Goal: Task Accomplishment & Management: Contribute content

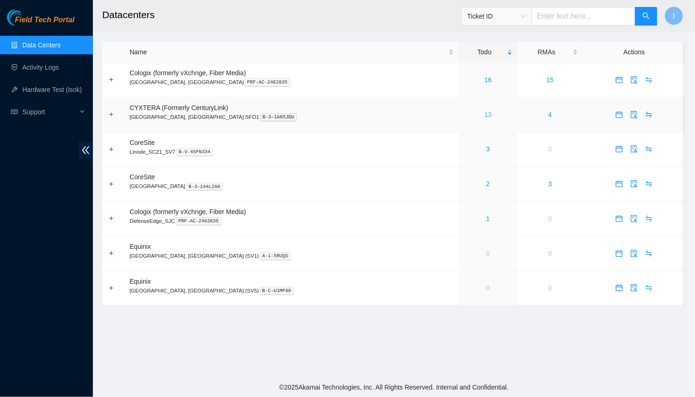
click at [484, 113] on link "13" at bounding box center [487, 114] width 7 height 7
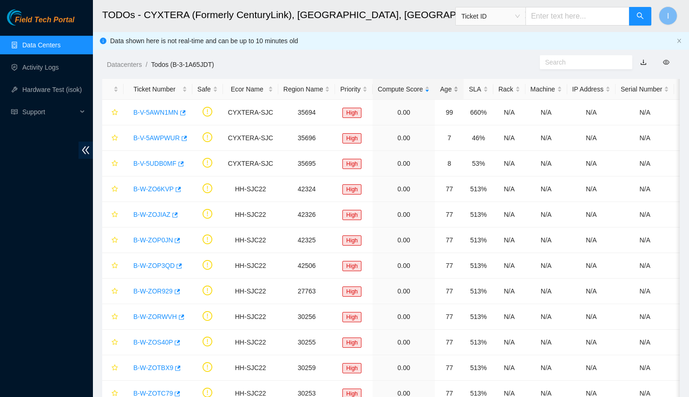
click at [443, 94] on div "Age" at bounding box center [449, 89] width 19 height 10
click at [59, 65] on link "Activity Logs" at bounding box center [40, 67] width 37 height 7
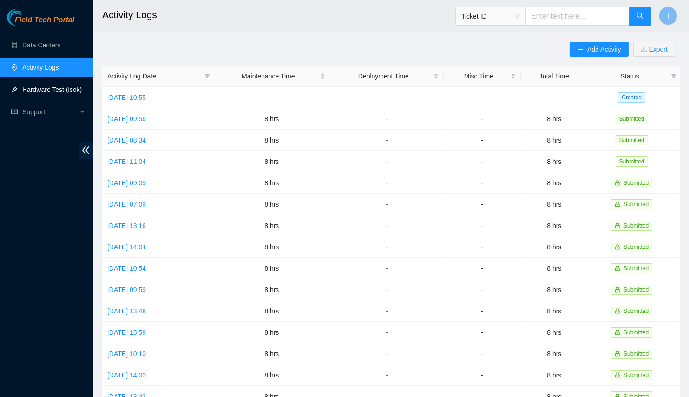
click at [69, 91] on link "Hardware Test (isok)" at bounding box center [51, 89] width 59 height 7
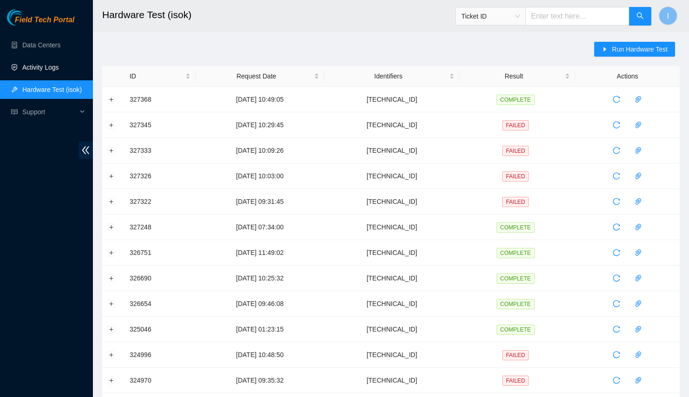
click at [50, 64] on link "Activity Logs" at bounding box center [40, 67] width 37 height 7
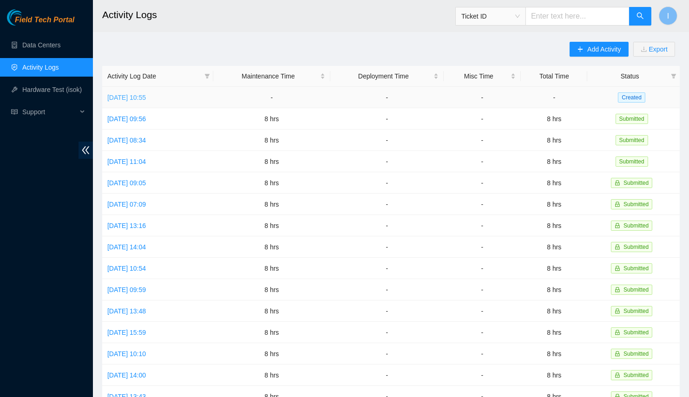
click at [146, 97] on link "[DATE] 10:55" at bounding box center [126, 97] width 39 height 7
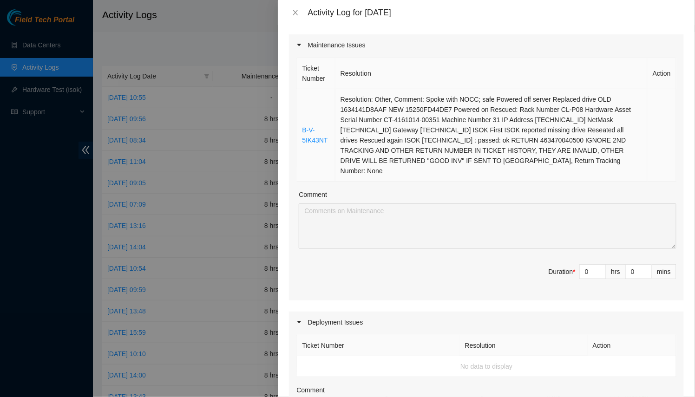
scroll to position [12, 0]
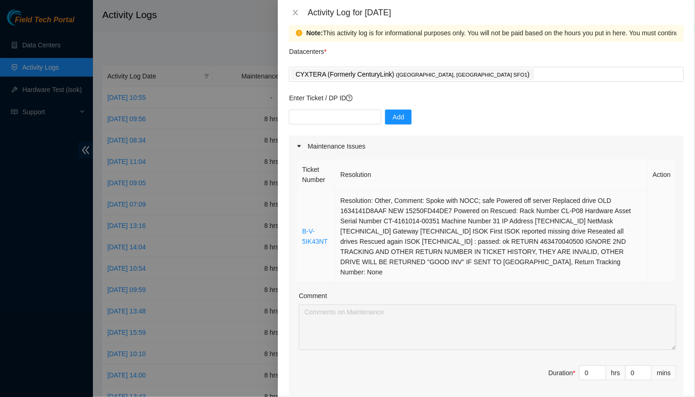
click at [475, 263] on td "Resolution: Other, Comment: Spoke with NOCC; safe Powered off server Replaced d…" at bounding box center [491, 236] width 312 height 92
drag, startPoint x: 583, startPoint y: 363, endPoint x: 494, endPoint y: 350, distance: 90.1
click at [494, 350] on div "Ticket Number Resolution Action B-V-5IK43NT Resolution: Other, Comment: Spoke w…" at bounding box center [486, 279] width 395 height 245
type input "8"
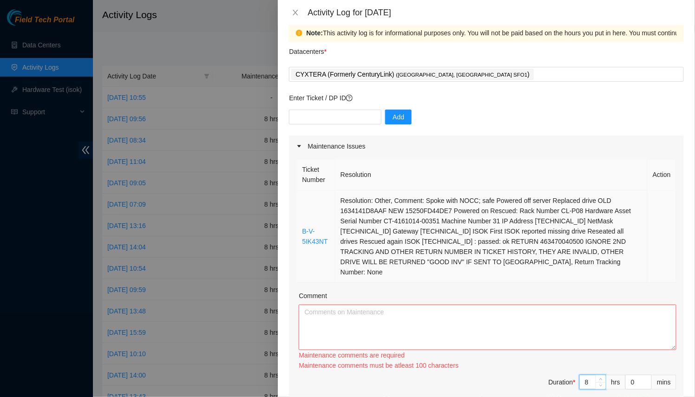
type input "8"
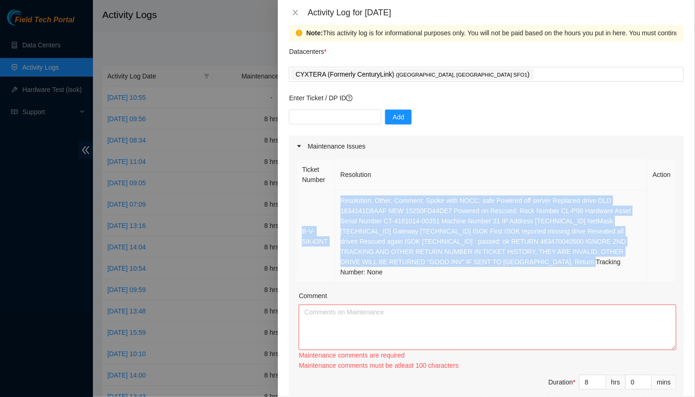
drag, startPoint x: 486, startPoint y: 260, endPoint x: 298, endPoint y: 198, distance: 197.5
click at [298, 198] on tr "B-V-5IK43NT Resolution: Other, Comment: Spoke with NOCC; safe Powered off serve…" at bounding box center [486, 236] width 379 height 92
copy tr "B-V-5IK43NT Resolution: Other, Comment: Spoke with NOCC; safe Powered off serve…"
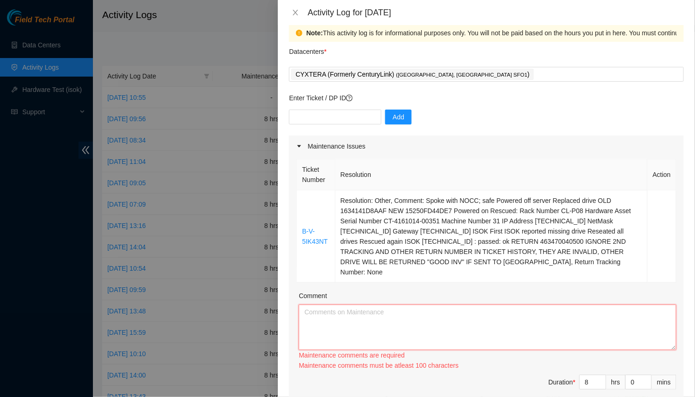
click at [334, 305] on textarea "Comment" at bounding box center [488, 328] width 378 height 46
paste textarea "B-V-5IK43NT Resolution: Other, Comment: Spoke with NOCC; safe Powered off serve…"
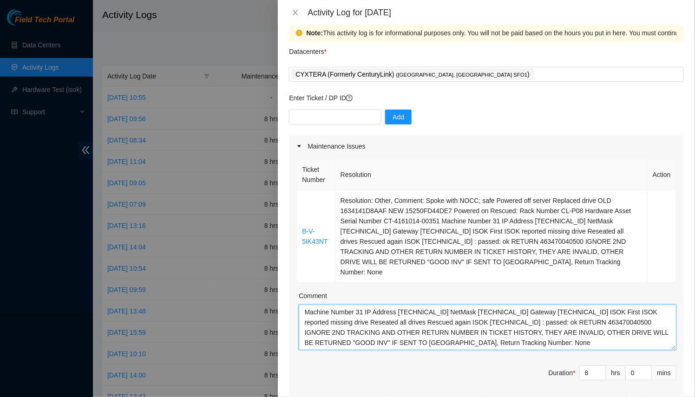
scroll to position [0, 0]
click at [331, 305] on textarea "B-V-5IK43NT Resolution: Other, Comment: Spoke with NOCC; safe Powered off serve…" at bounding box center [488, 328] width 378 height 46
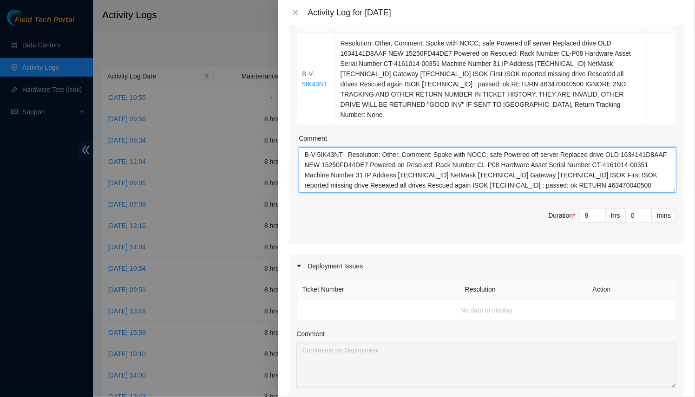
scroll to position [159, 0]
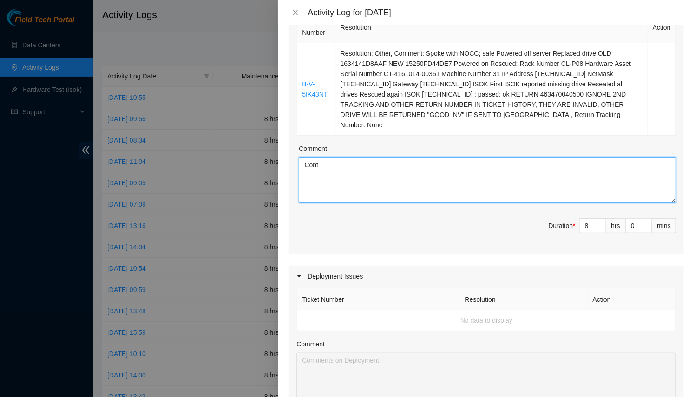
click at [374, 163] on textarea "Cont B-V-5IK43NT Resolution: Other, Comment: Spoke with NOCC; safe Powered off …" at bounding box center [488, 180] width 378 height 46
click at [361, 157] on textarea "Cont B-V-5IK43NT Resolution: Other, Comment: Spoke with NOCC; safe Powered off …" at bounding box center [488, 180] width 378 height 46
paste textarea "DP77157"
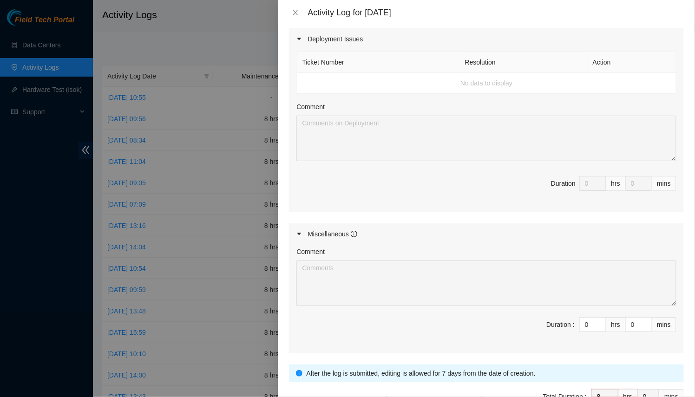
scroll to position [440, 0]
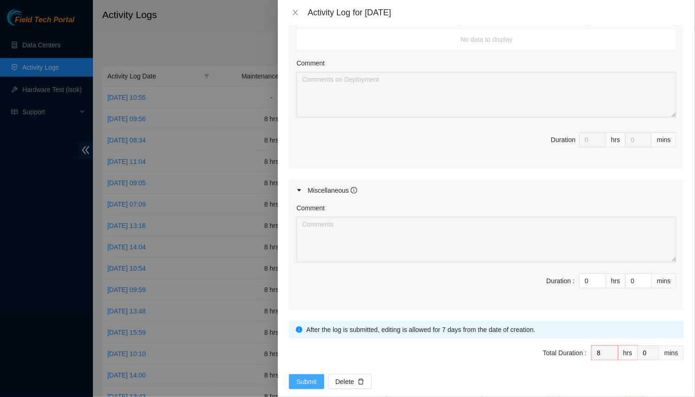
type textarea "Continued to work on DP77157 Moved server from another rack to metal cart (all …"
click at [299, 374] on button "Submit" at bounding box center [306, 381] width 35 height 15
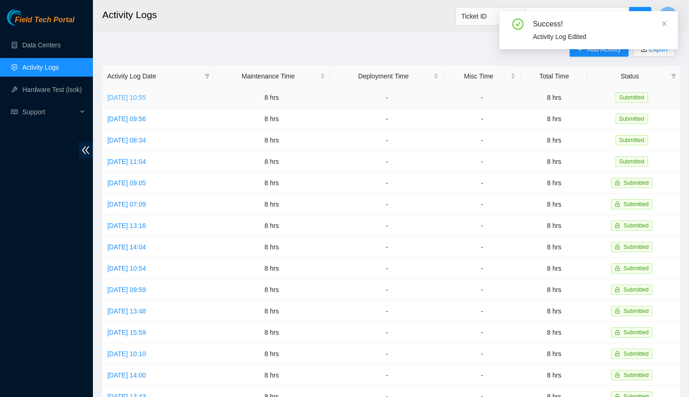
click at [142, 99] on link "[DATE] 10:55" at bounding box center [126, 97] width 39 height 7
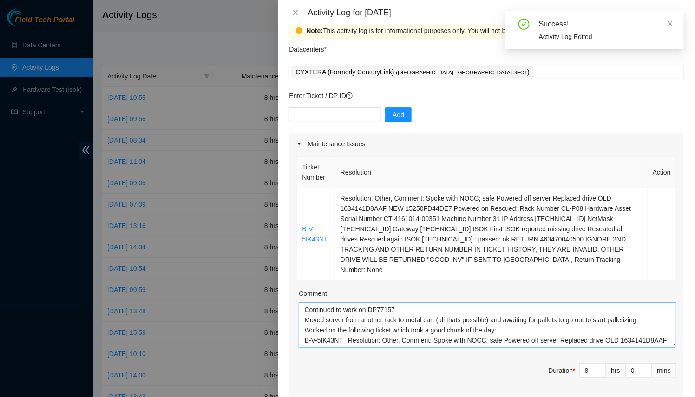
scroll to position [14, 0]
click at [303, 302] on textarea "Continued to work on DP77157 Moved server from another rack to metal cart (all …" at bounding box center [488, 325] width 378 height 46
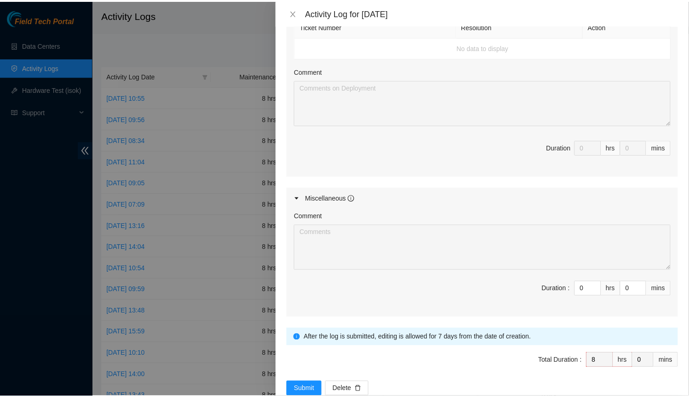
scroll to position [440, 0]
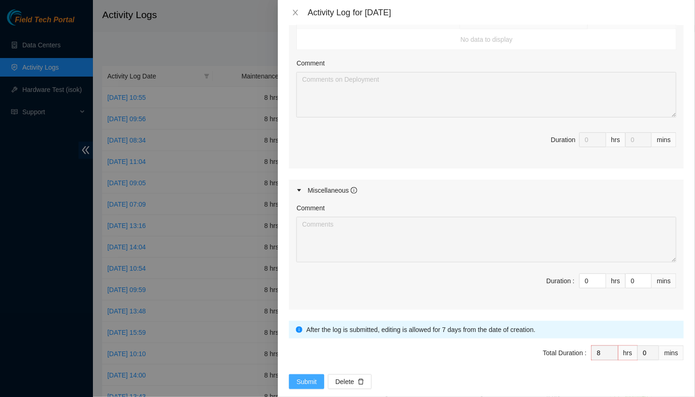
type textarea "Checked for new packages in the morning - no new packages Continued to work on …"
click at [302, 377] on span "Submit" at bounding box center [306, 382] width 20 height 10
